Goal: Task Accomplishment & Management: Manage account settings

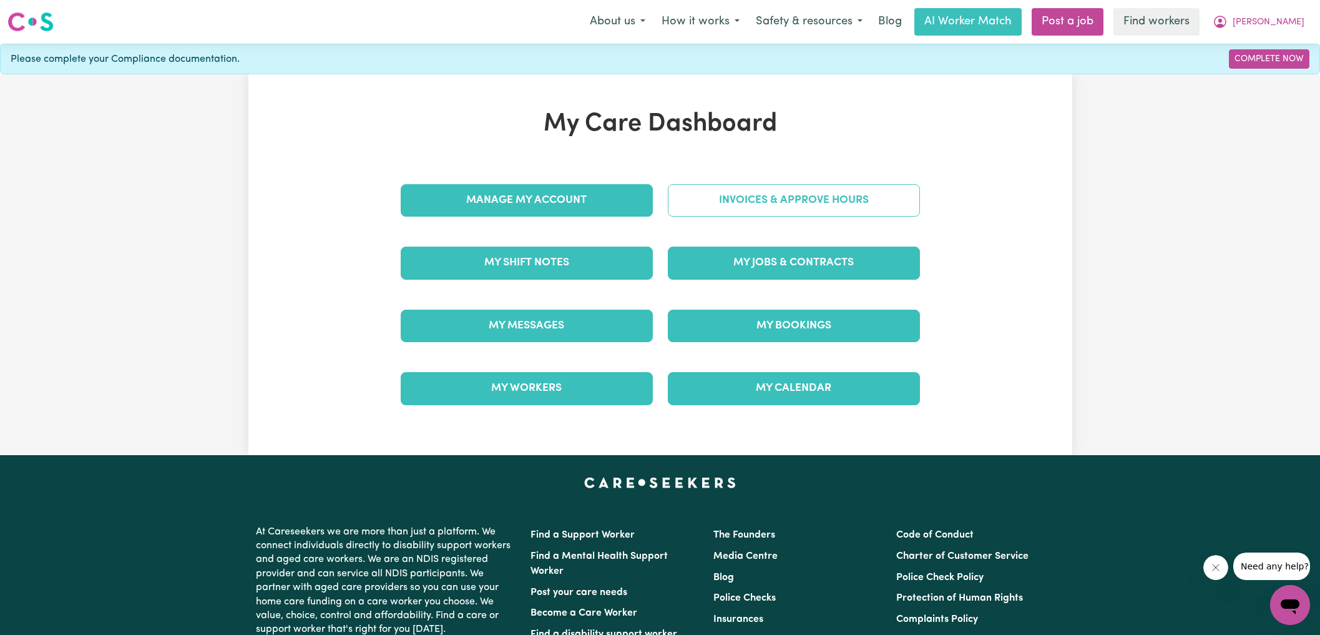
click at [704, 196] on link "Invoices & Approve Hours" at bounding box center [794, 200] width 252 height 32
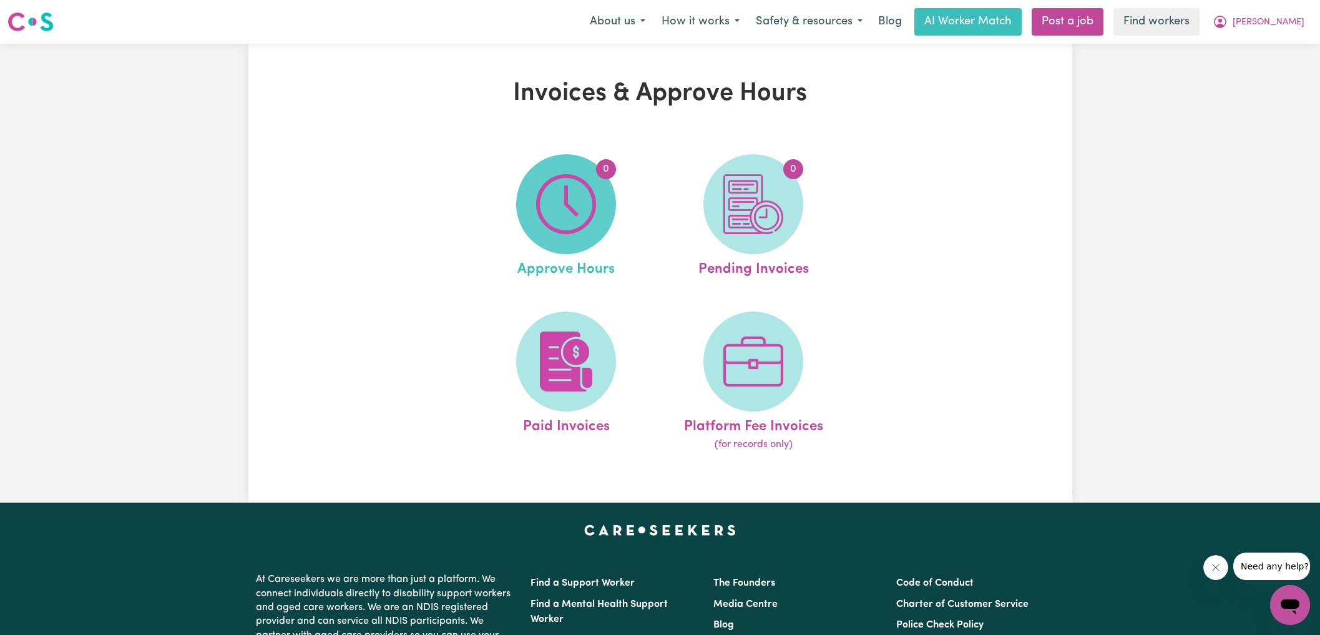
click at [597, 197] on span "0" at bounding box center [566, 204] width 100 height 100
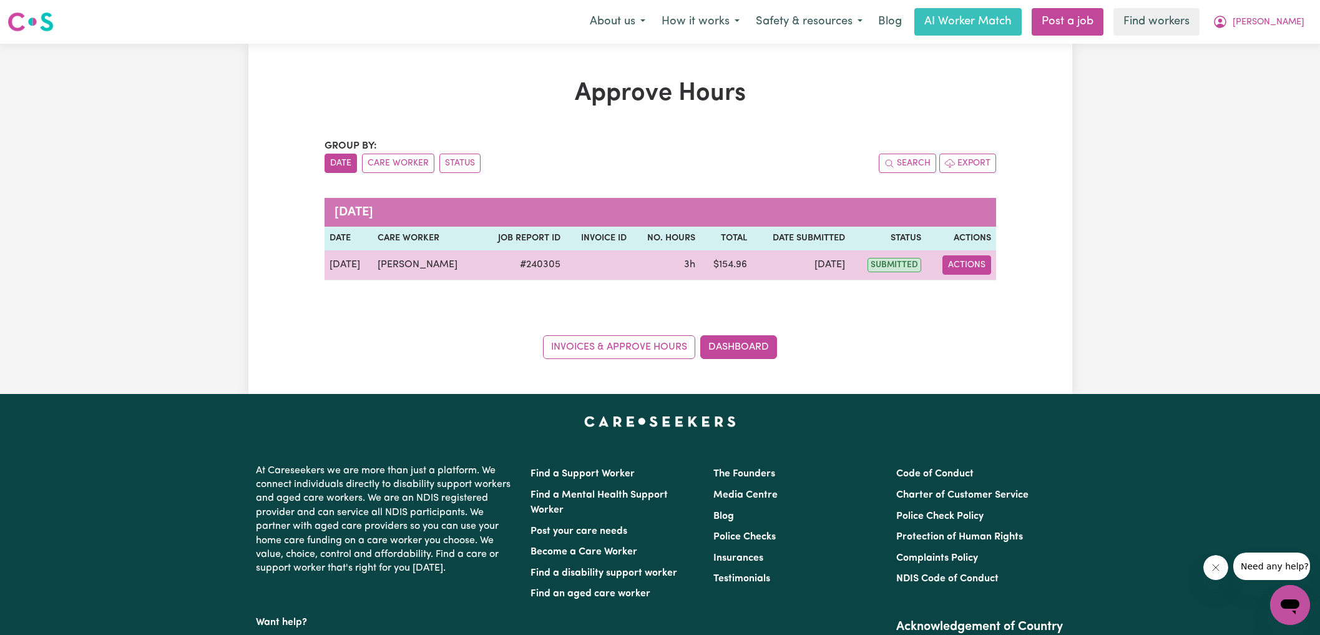
click at [971, 263] on button "Actions" at bounding box center [967, 264] width 49 height 19
click at [987, 300] on link "View Job Report" at bounding box center [997, 293] width 107 height 25
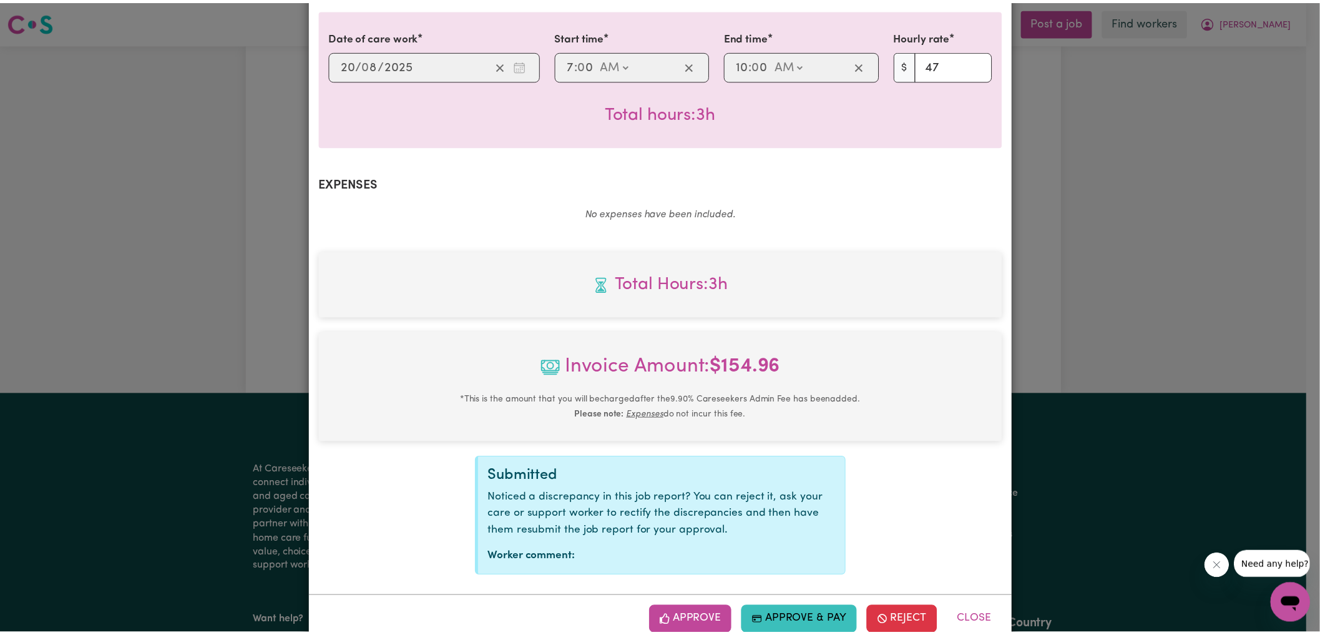
scroll to position [343, 0]
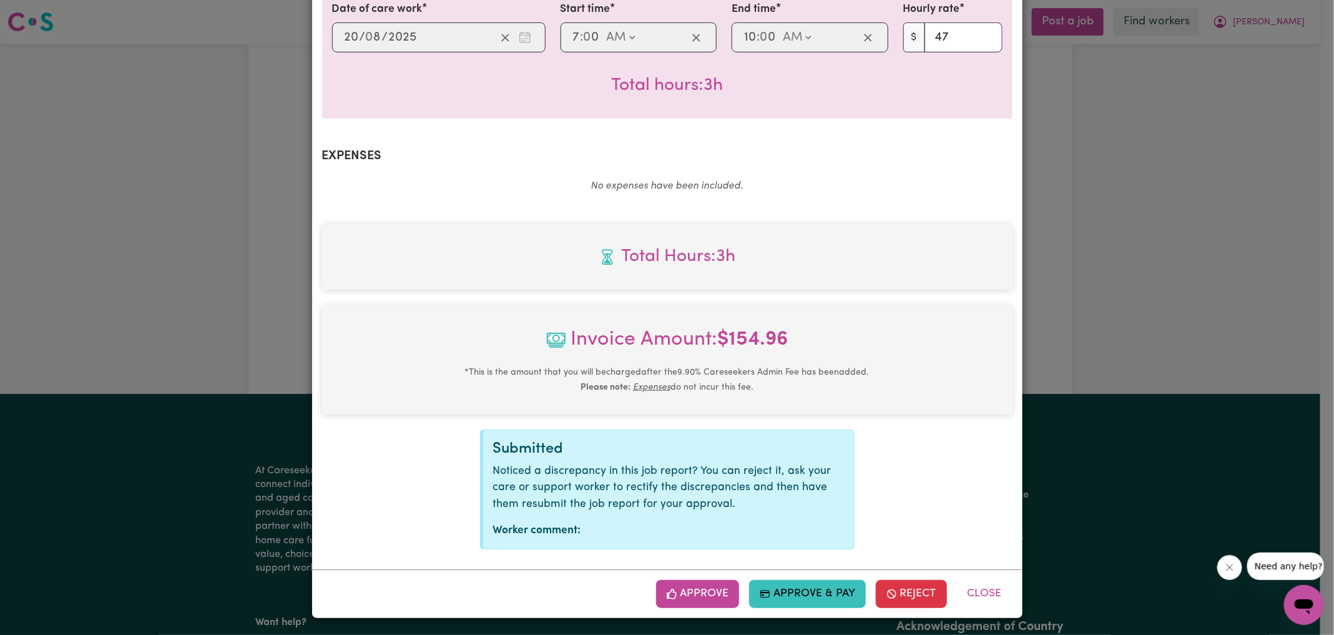
drag, startPoint x: 710, startPoint y: 591, endPoint x: 807, endPoint y: 505, distance: 128.7
click at [710, 591] on button "Approve" at bounding box center [698, 593] width 84 height 27
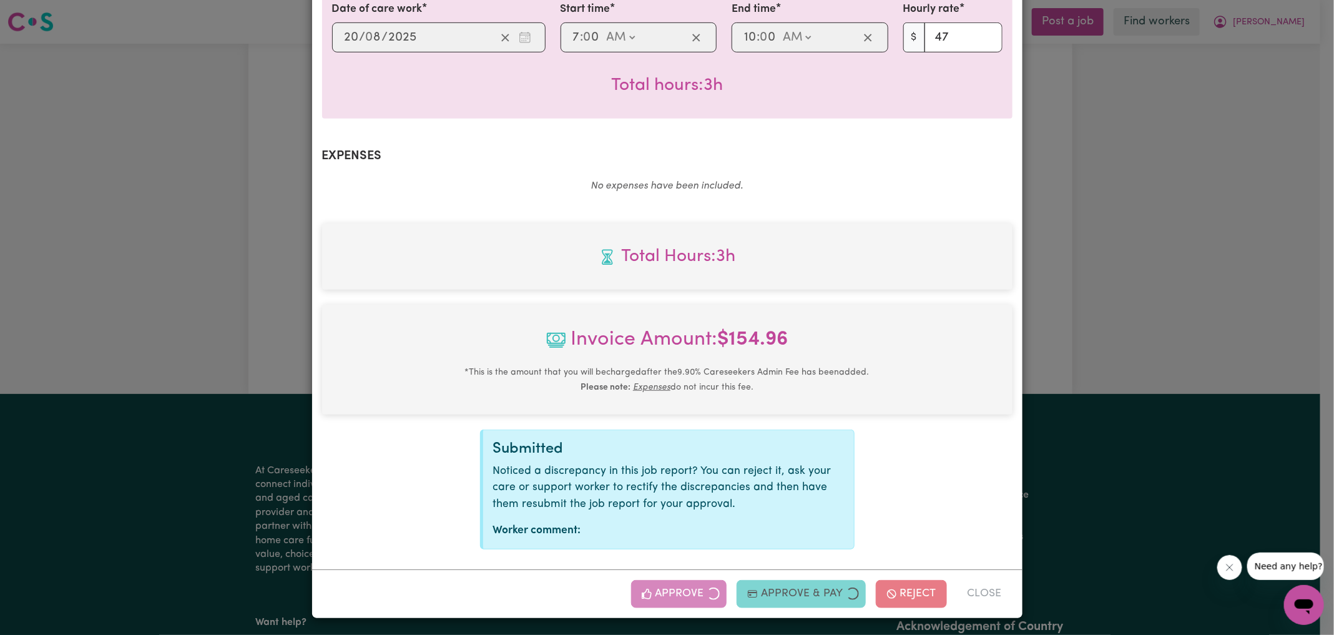
click at [1064, 346] on div "Job Report # 240305 - [PERSON_NAME] Summary Job report # 240305 Client name: [P…" at bounding box center [667, 317] width 1334 height 635
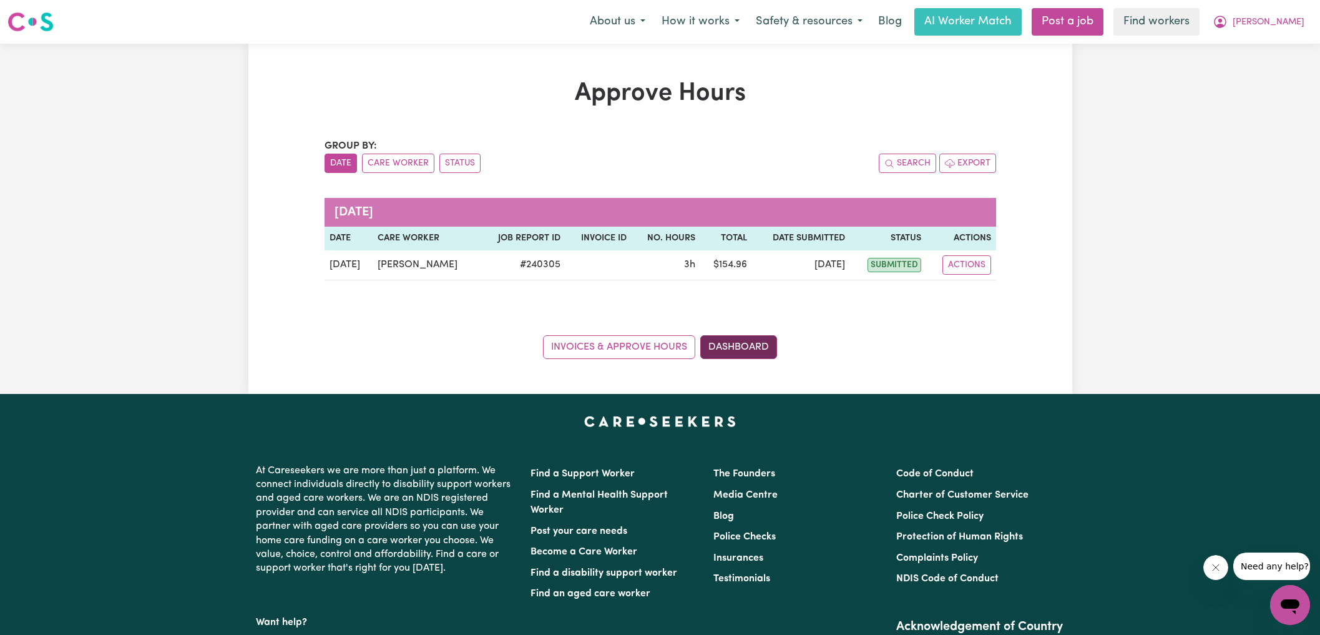
click at [753, 348] on link "Dashboard" at bounding box center [738, 347] width 77 height 24
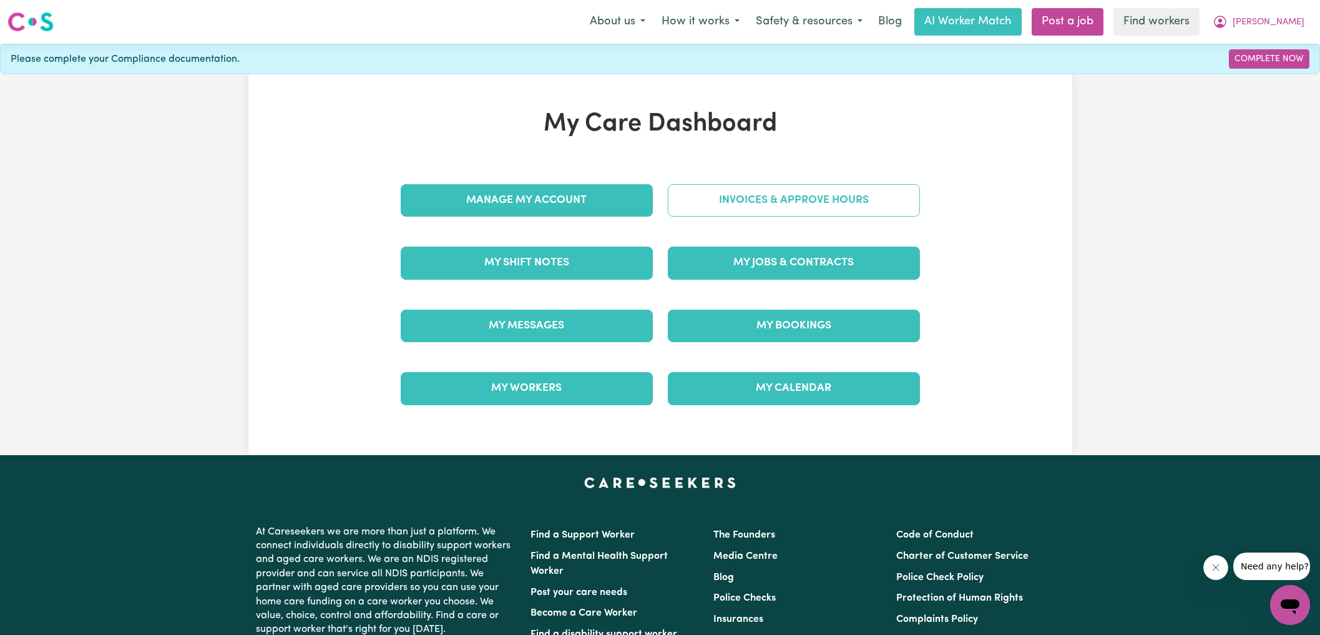
click at [778, 199] on link "Invoices & Approve Hours" at bounding box center [794, 200] width 252 height 32
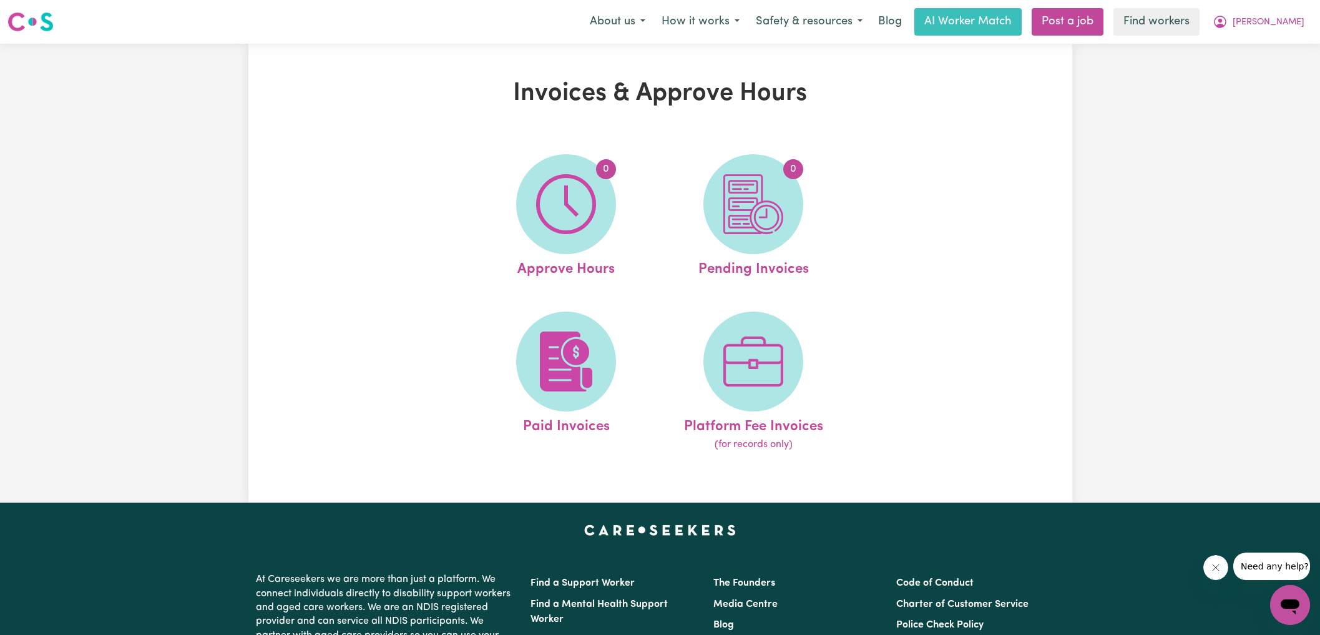
click at [783, 212] on img at bounding box center [753, 204] width 60 height 60
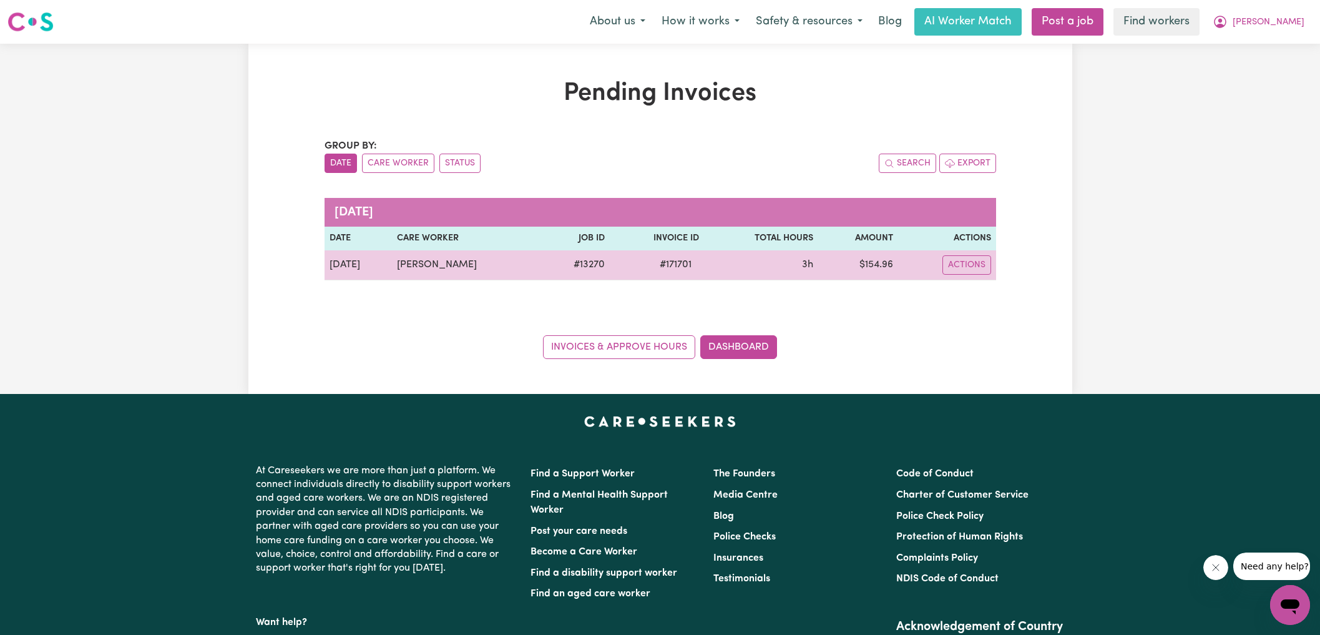
click at [670, 263] on span "# 171701" at bounding box center [675, 264] width 47 height 15
click at [669, 263] on span "# 171701" at bounding box center [675, 264] width 47 height 15
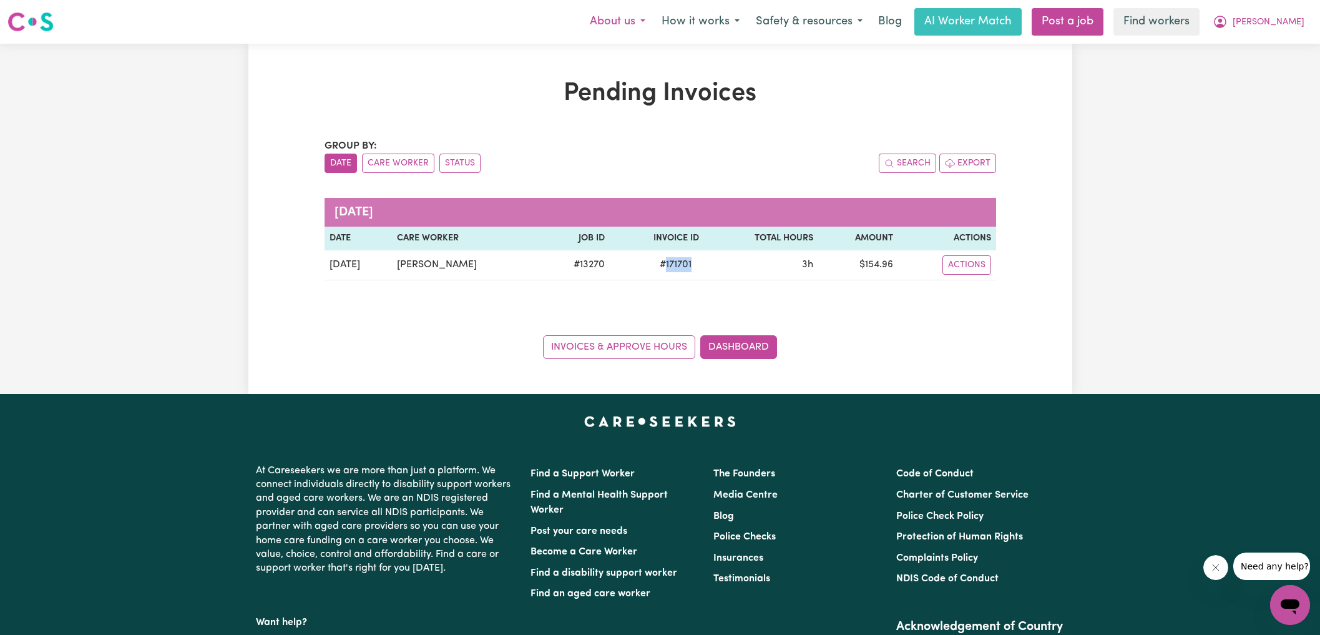
copy span "171701"
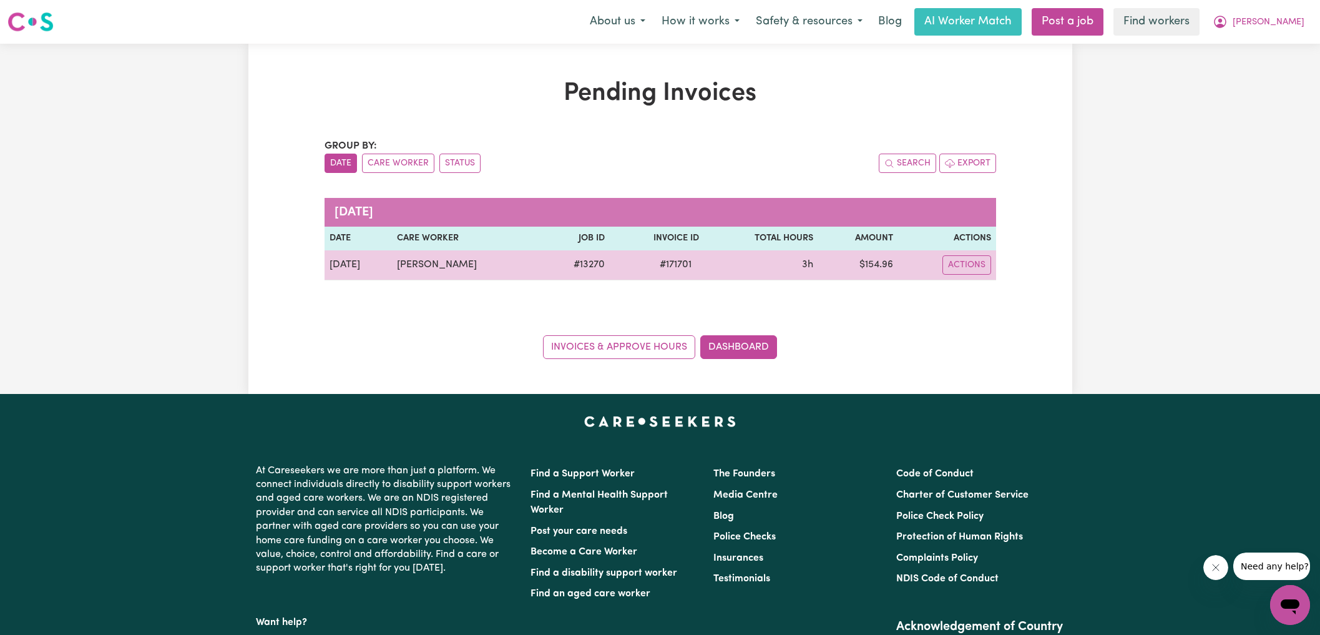
click at [880, 262] on td "$ 154.96" at bounding box center [858, 265] width 80 height 30
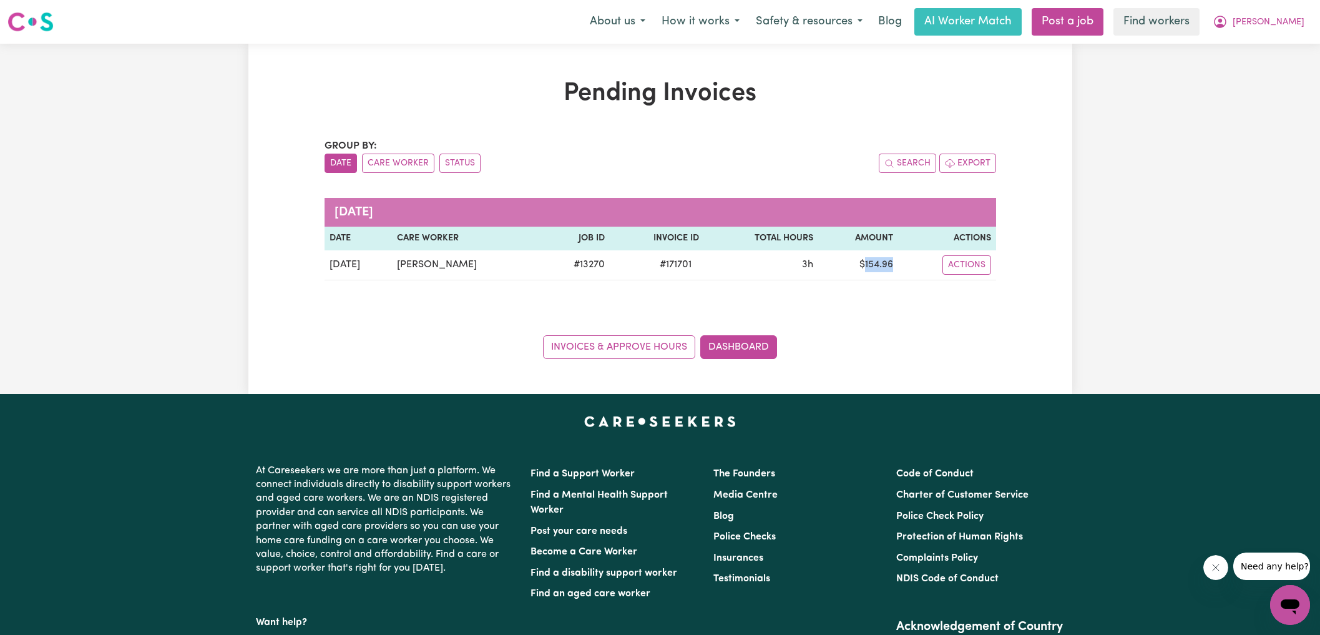
copy td "154.96"
click at [1228, 25] on icon "My Account" at bounding box center [1220, 21] width 15 height 15
click at [1259, 81] on link "Logout" at bounding box center [1263, 72] width 99 height 24
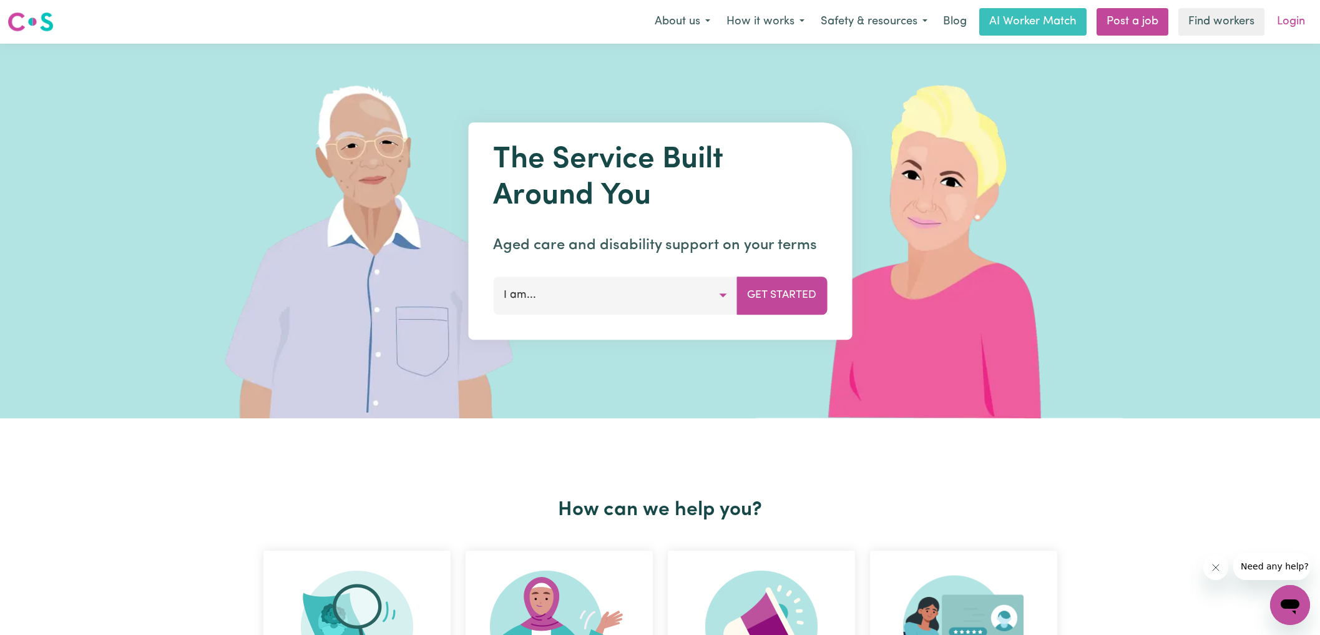
click at [1285, 24] on link "Login" at bounding box center [1291, 21] width 43 height 27
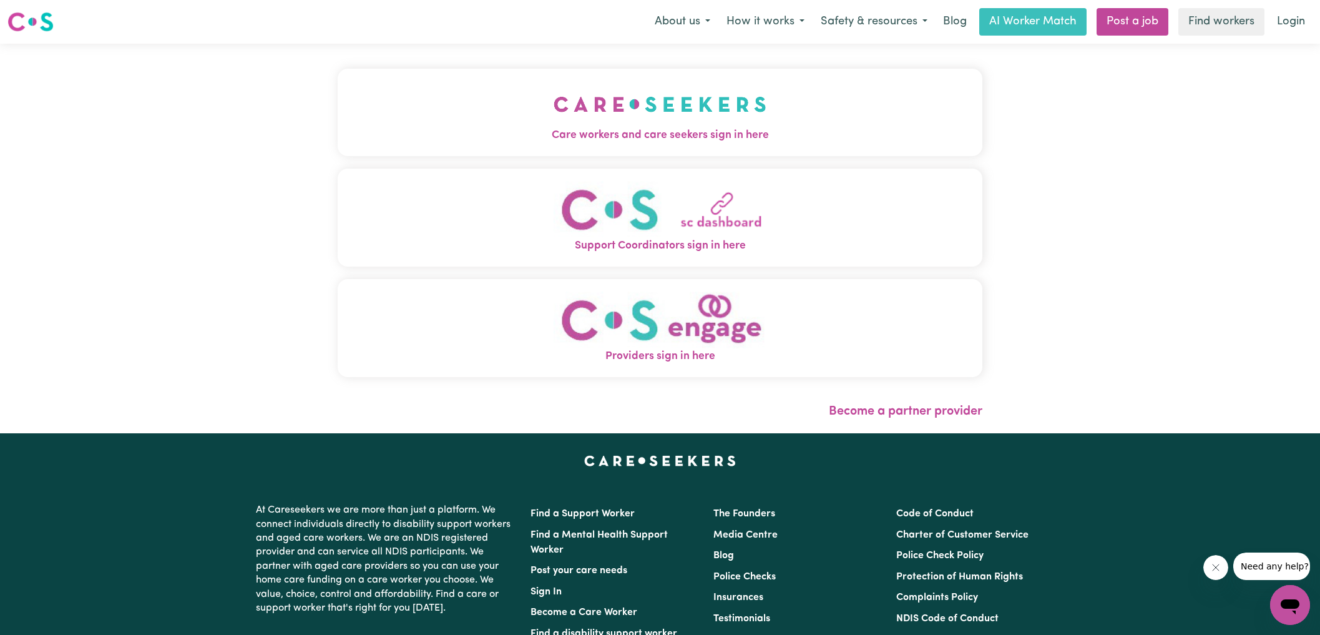
click at [645, 137] on span "Care workers and care seekers sign in here" at bounding box center [660, 135] width 645 height 16
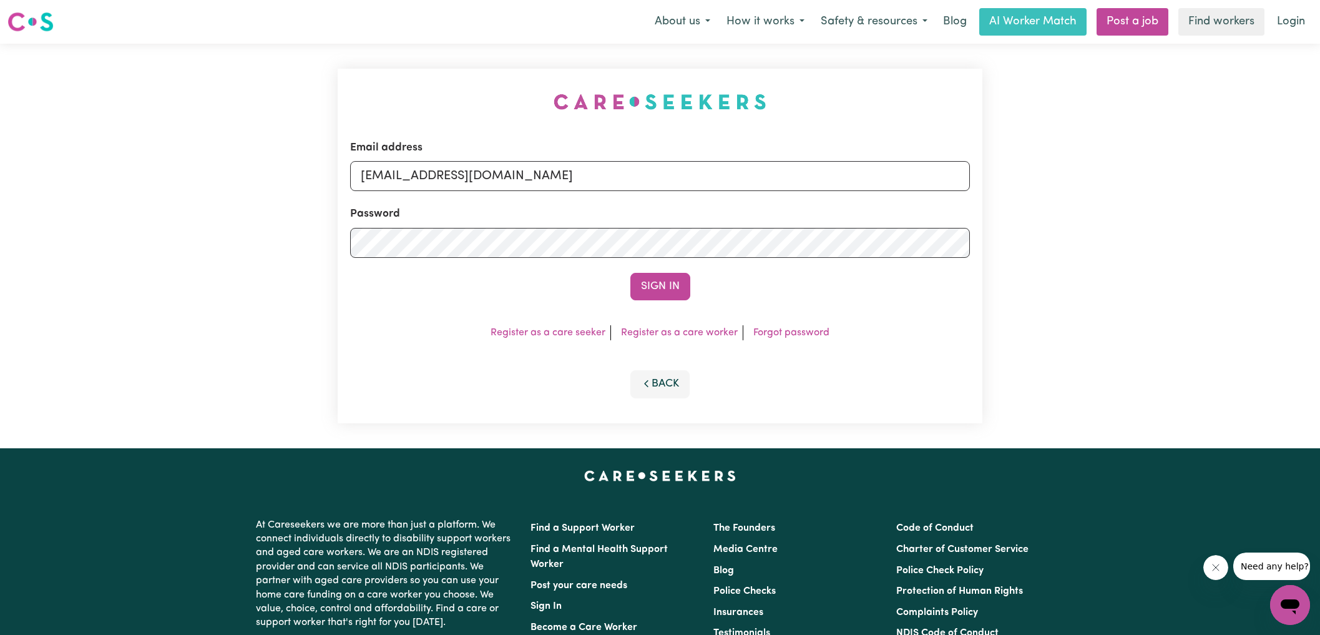
click at [482, 88] on div "Email address [EMAIL_ADDRESS][DOMAIN_NAME] Password Sign In Register as a care …" at bounding box center [660, 246] width 660 height 405
drag, startPoint x: 424, startPoint y: 174, endPoint x: 1008, endPoint y: 247, distance: 587.6
click at [1007, 248] on div "Email address [EMAIL_ADDRESS][DOMAIN_NAME] Password Sign In Register as a care …" at bounding box center [660, 246] width 1320 height 405
type input "[EMAIL_ADDRESS][DOMAIN_NAME]"
click at [630, 273] on button "Sign In" at bounding box center [660, 286] width 60 height 27
